Goal: Information Seeking & Learning: Learn about a topic

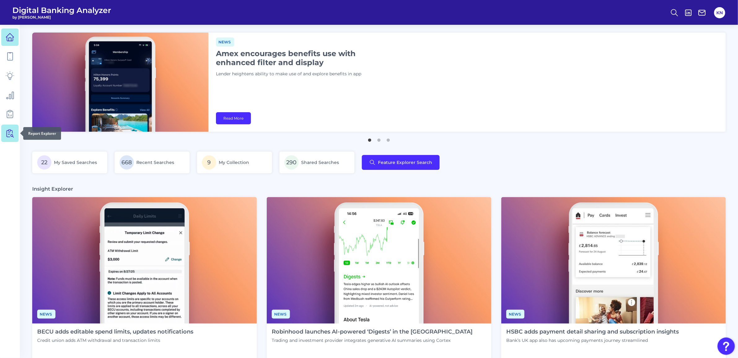
click at [6, 135] on icon at bounding box center [10, 133] width 9 height 9
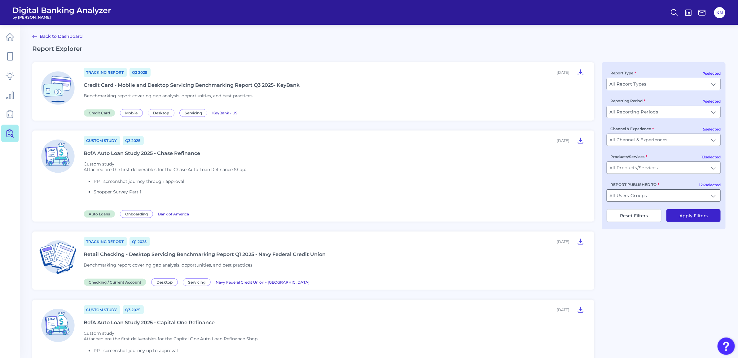
click at [668, 193] on input "All Users Groups" at bounding box center [663, 196] width 113 height 12
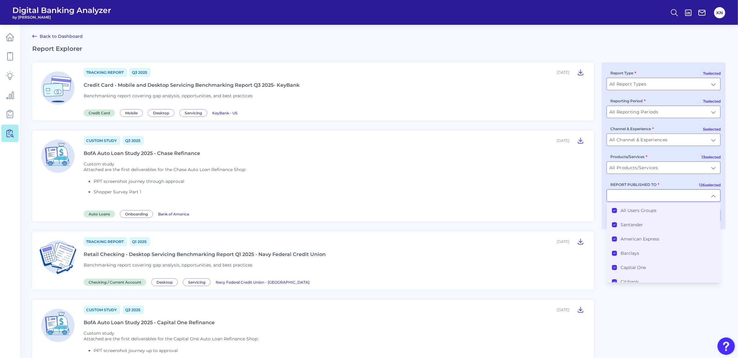
click at [654, 213] on label "All Users Groups" at bounding box center [639, 211] width 36 height 6
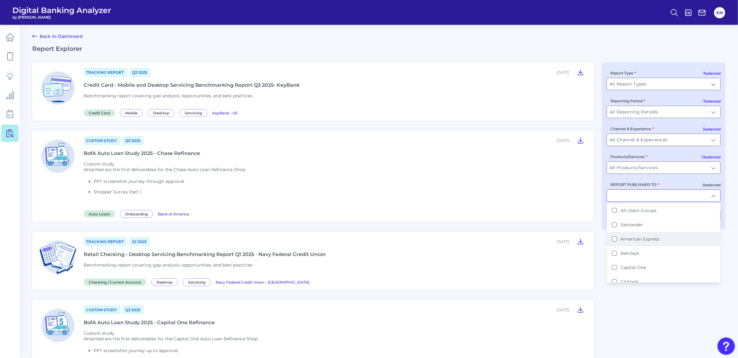
click at [658, 238] on label "American Express" at bounding box center [640, 239] width 39 height 6
type input "American Express"
click at [652, 86] on input "All Report Types" at bounding box center [663, 84] width 113 height 12
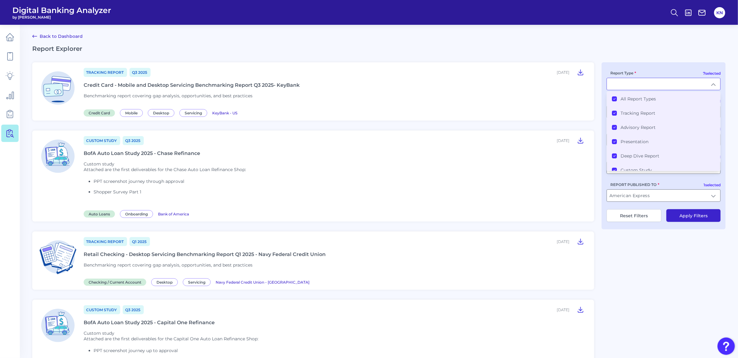
click at [638, 98] on label "All Report Types" at bounding box center [638, 99] width 35 height 6
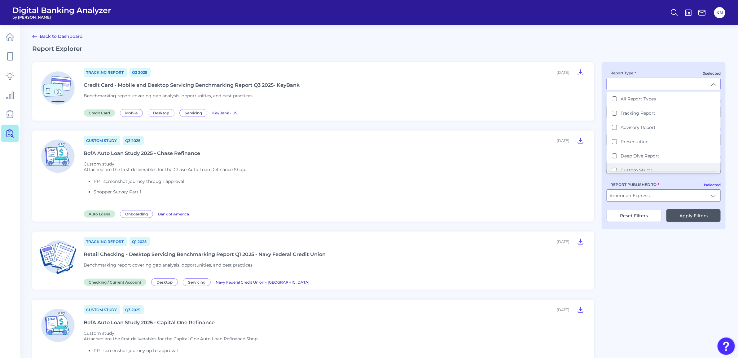
click at [640, 170] on label "Custom Study" at bounding box center [636, 170] width 31 height 6
type input "Custom Study"
click at [690, 219] on button "Apply Filters" at bounding box center [694, 215] width 54 height 13
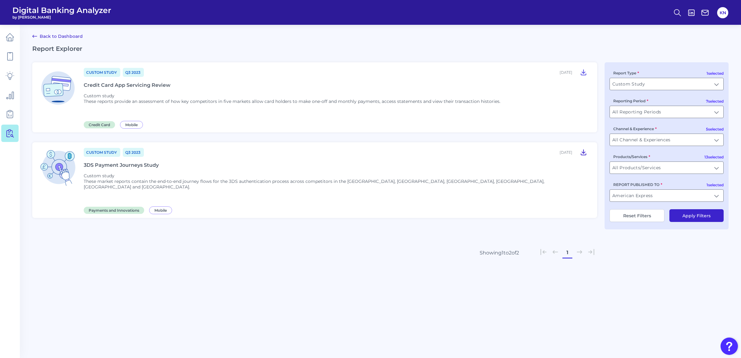
click at [582, 152] on icon at bounding box center [583, 152] width 5 height 5
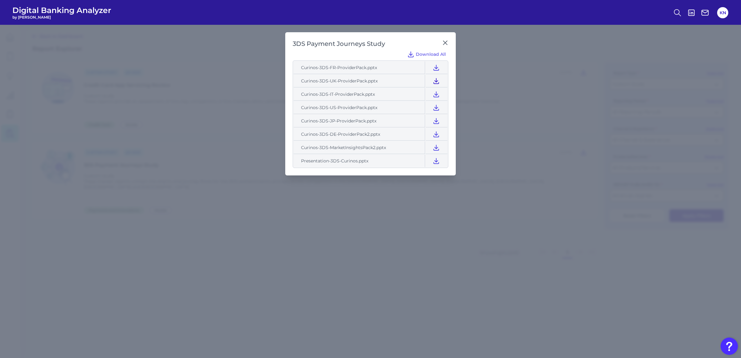
click at [436, 82] on icon at bounding box center [436, 80] width 5 height 5
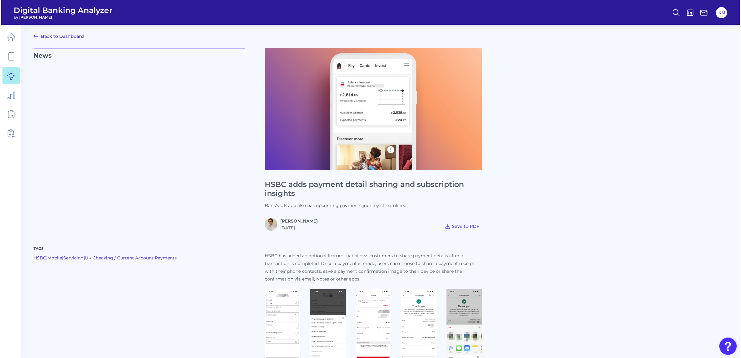
scroll to position [566, 0]
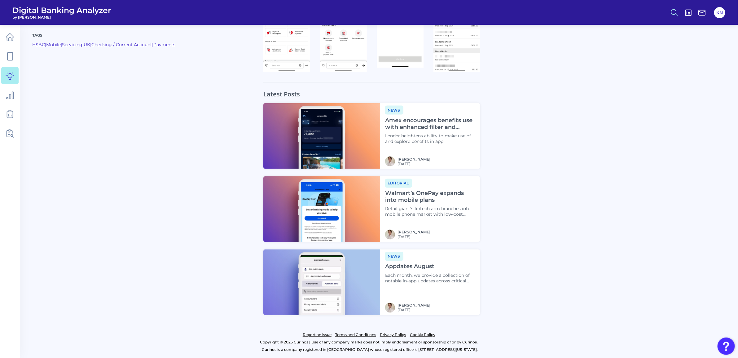
click at [675, 15] on icon at bounding box center [674, 12] width 9 height 9
click at [654, 41] on button "Feature Explorer Search" at bounding box center [644, 44] width 74 height 15
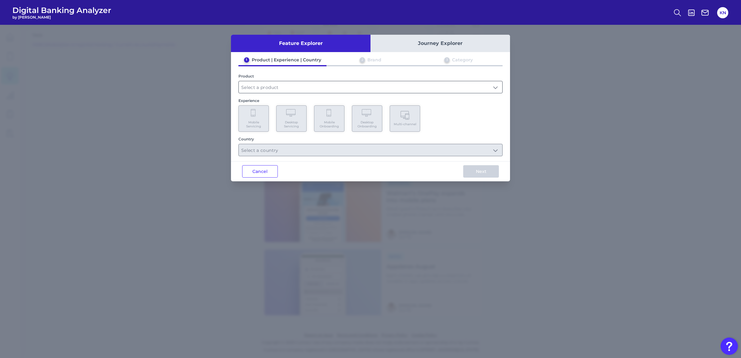
click at [287, 90] on input "text" at bounding box center [370, 87] width 263 height 12
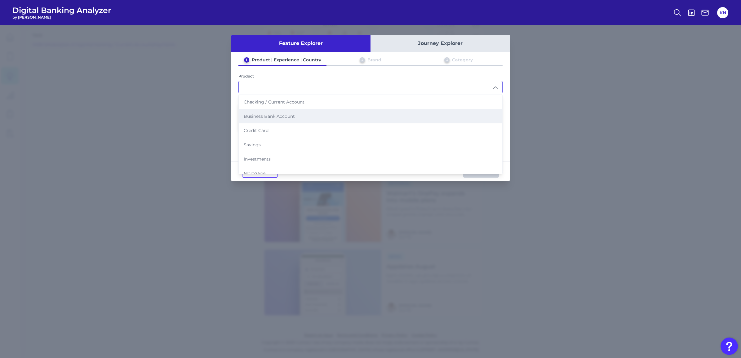
click at [287, 115] on span "Business Bank Account" at bounding box center [269, 116] width 51 height 6
type input "Business Bank Account"
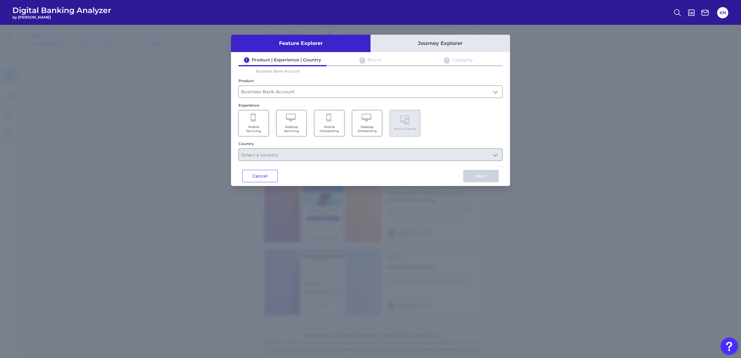
click at [292, 129] on span "Desktop Servicing" at bounding box center [292, 129] width 24 height 8
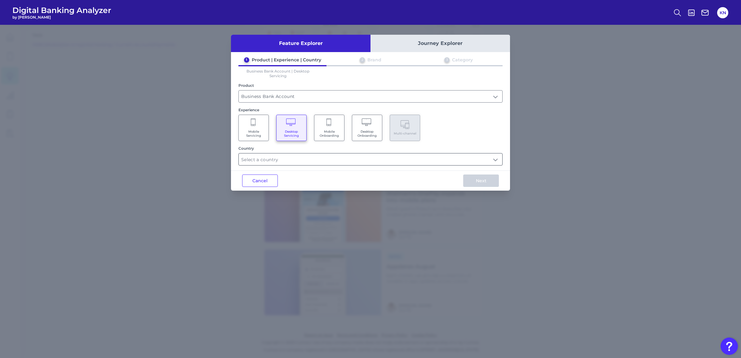
click at [304, 157] on input "text" at bounding box center [370, 159] width 263 height 12
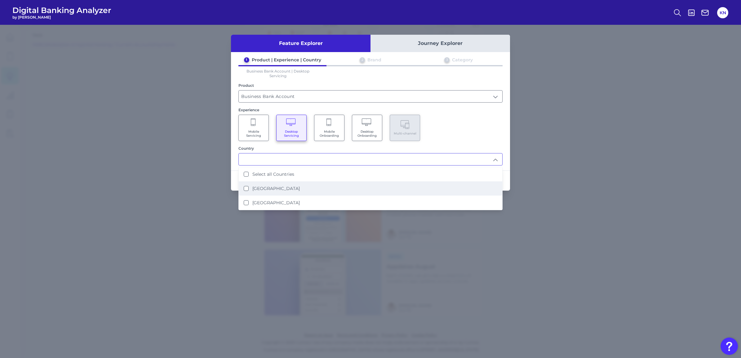
click at [284, 186] on label "United Kingdom" at bounding box center [275, 189] width 47 height 6
type input "United Kingdom"
click at [484, 126] on div "Mobile Servicing Desktop Servicing Mobile Onboarding Desktop Onboarding Multi-c…" at bounding box center [370, 128] width 264 height 26
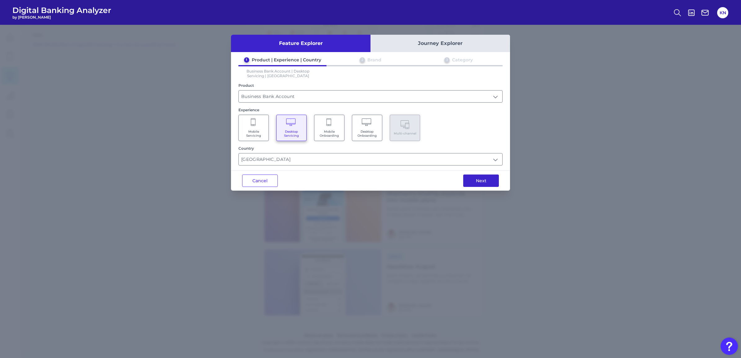
click at [486, 180] on button "Next" at bounding box center [481, 180] width 36 height 12
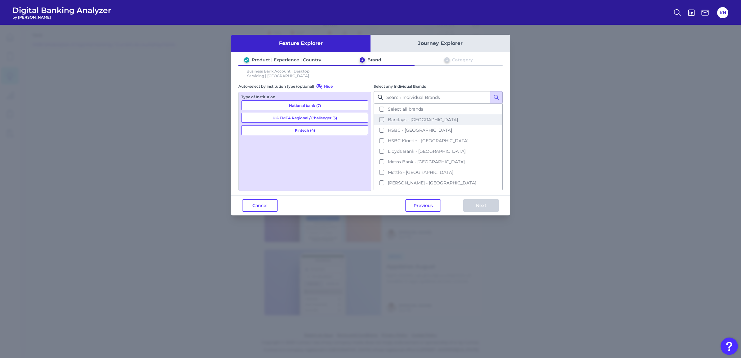
click at [383, 118] on button "Barclays - UK" at bounding box center [438, 119] width 128 height 11
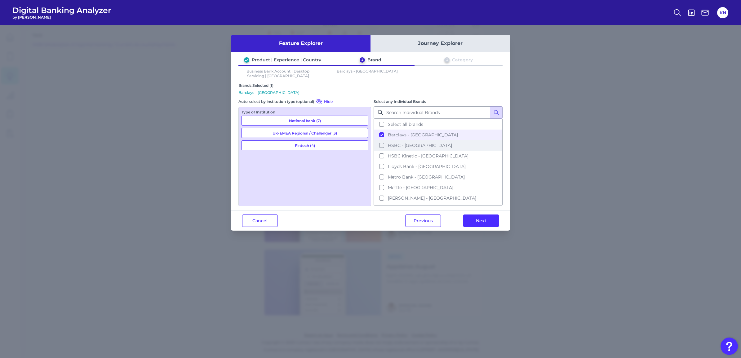
click at [383, 143] on button "HSBC - UK" at bounding box center [438, 145] width 128 height 11
click at [132, 58] on div "Feature Explorer Journey Explorer Product | Experience | Country 2 Brand 3 Cate…" at bounding box center [370, 191] width 741 height 333
